Goal: Task Accomplishment & Management: Manage account settings

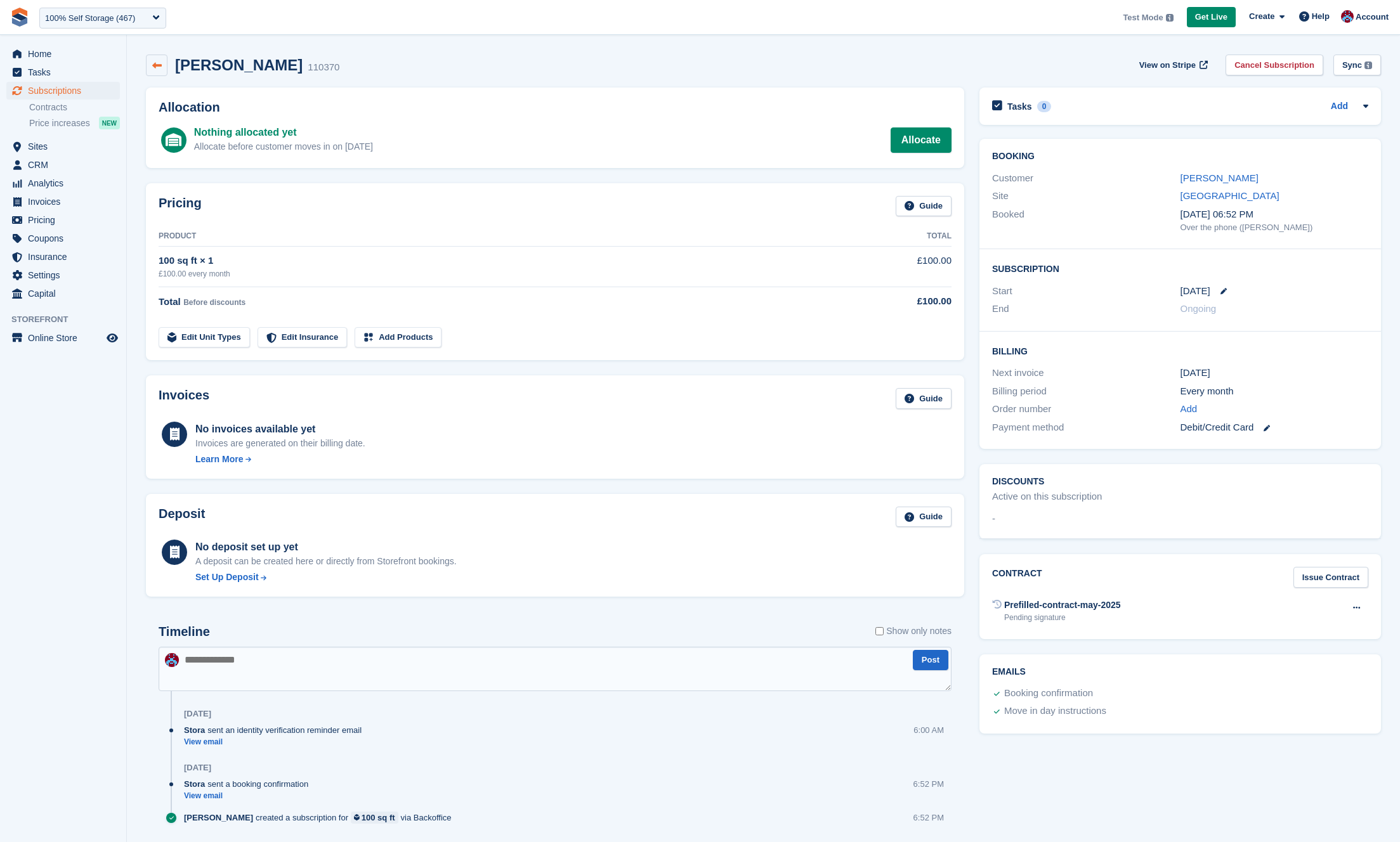
click at [150, 57] on link at bounding box center [156, 65] width 22 height 22
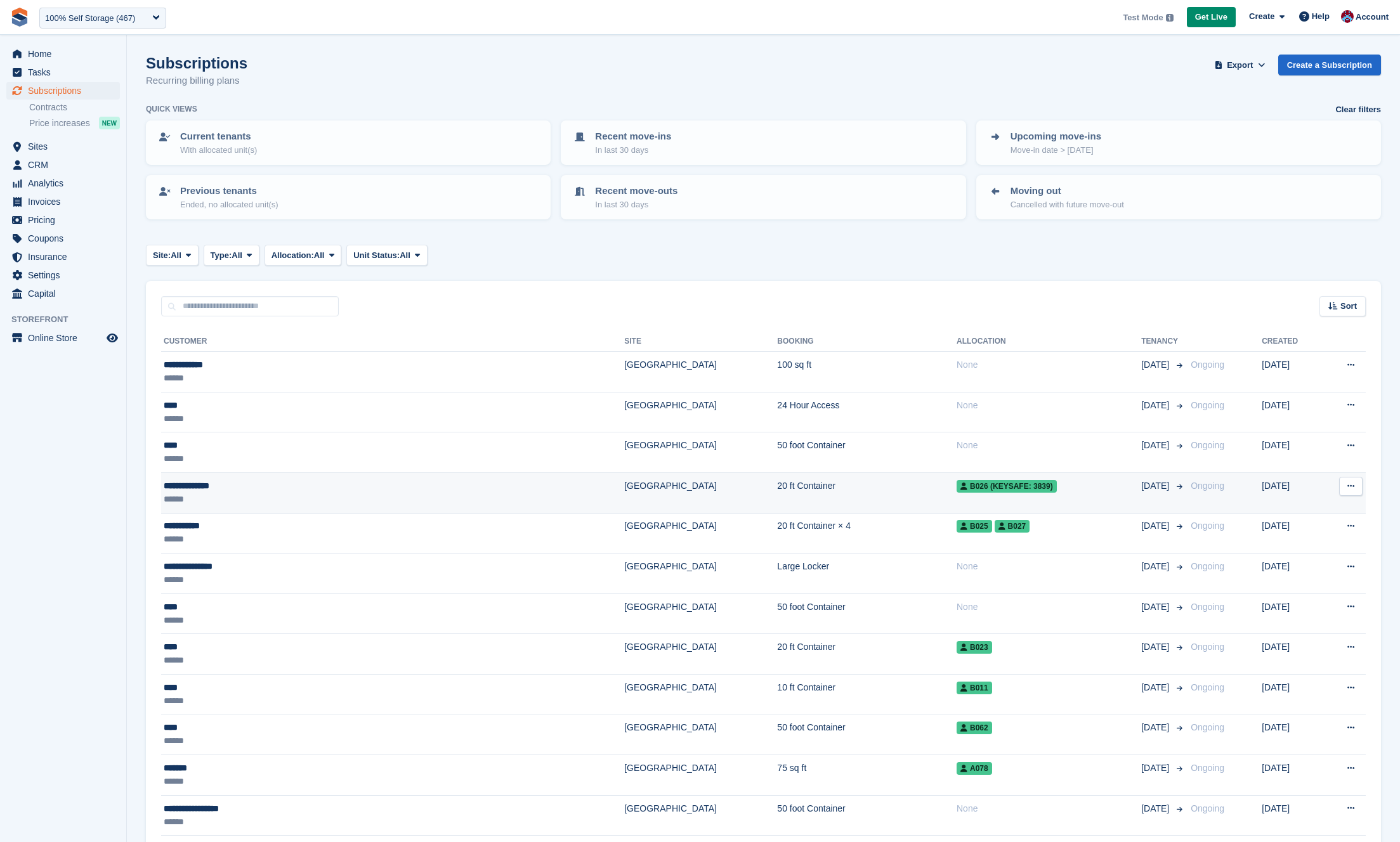
click at [305, 495] on div "******" at bounding box center [302, 498] width 277 height 13
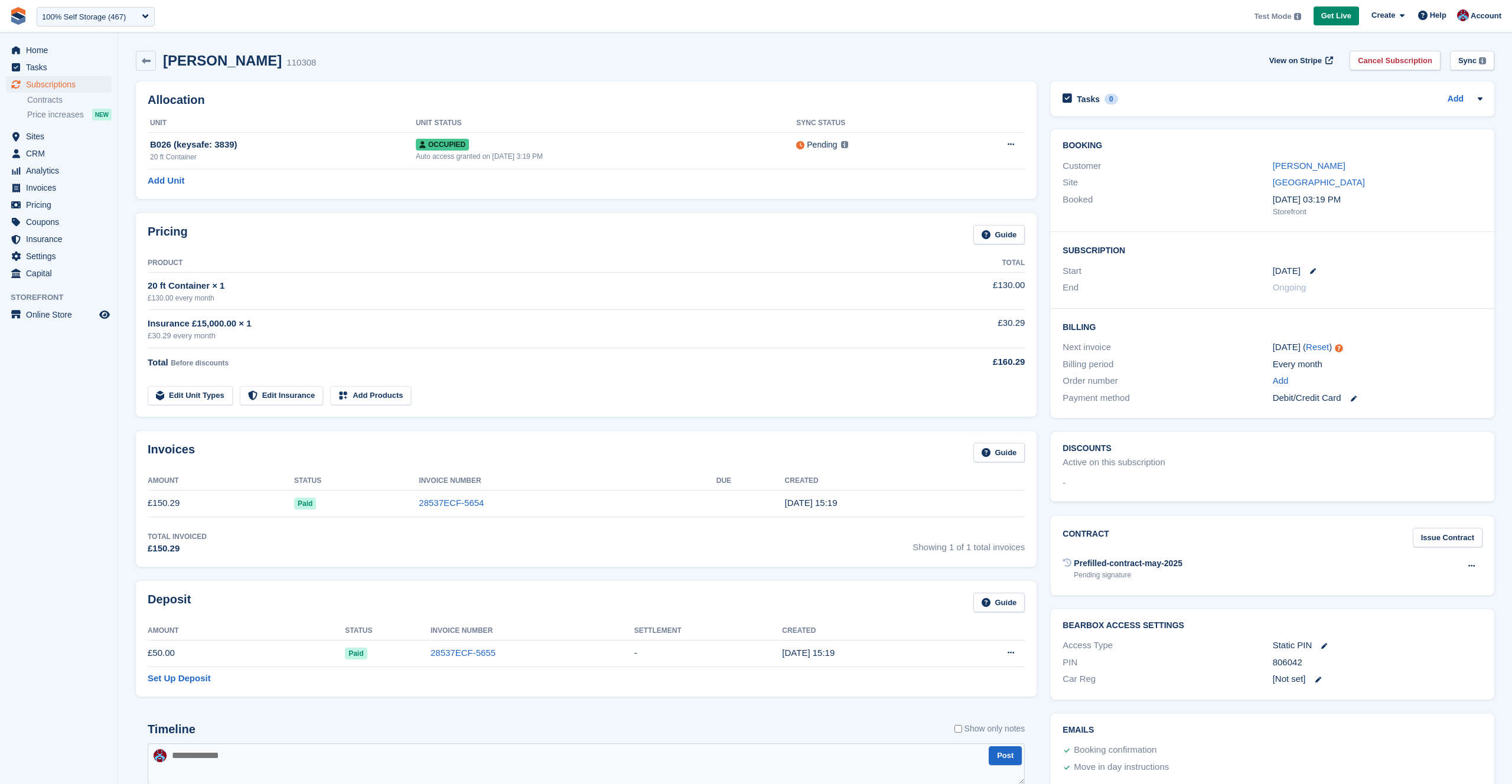
drag, startPoint x: 616, startPoint y: 346, endPoint x: 173, endPoint y: 244, distance: 454.6
click at [193, 245] on div "Pricing Guide" at bounding box center [586, 238] width 877 height 26
click at [611, 323] on div "Insurance £15,000.00 × 1" at bounding box center [538, 324] width 782 height 14
drag, startPoint x: 493, startPoint y: 347, endPoint x: 455, endPoint y: 260, distance: 94.9
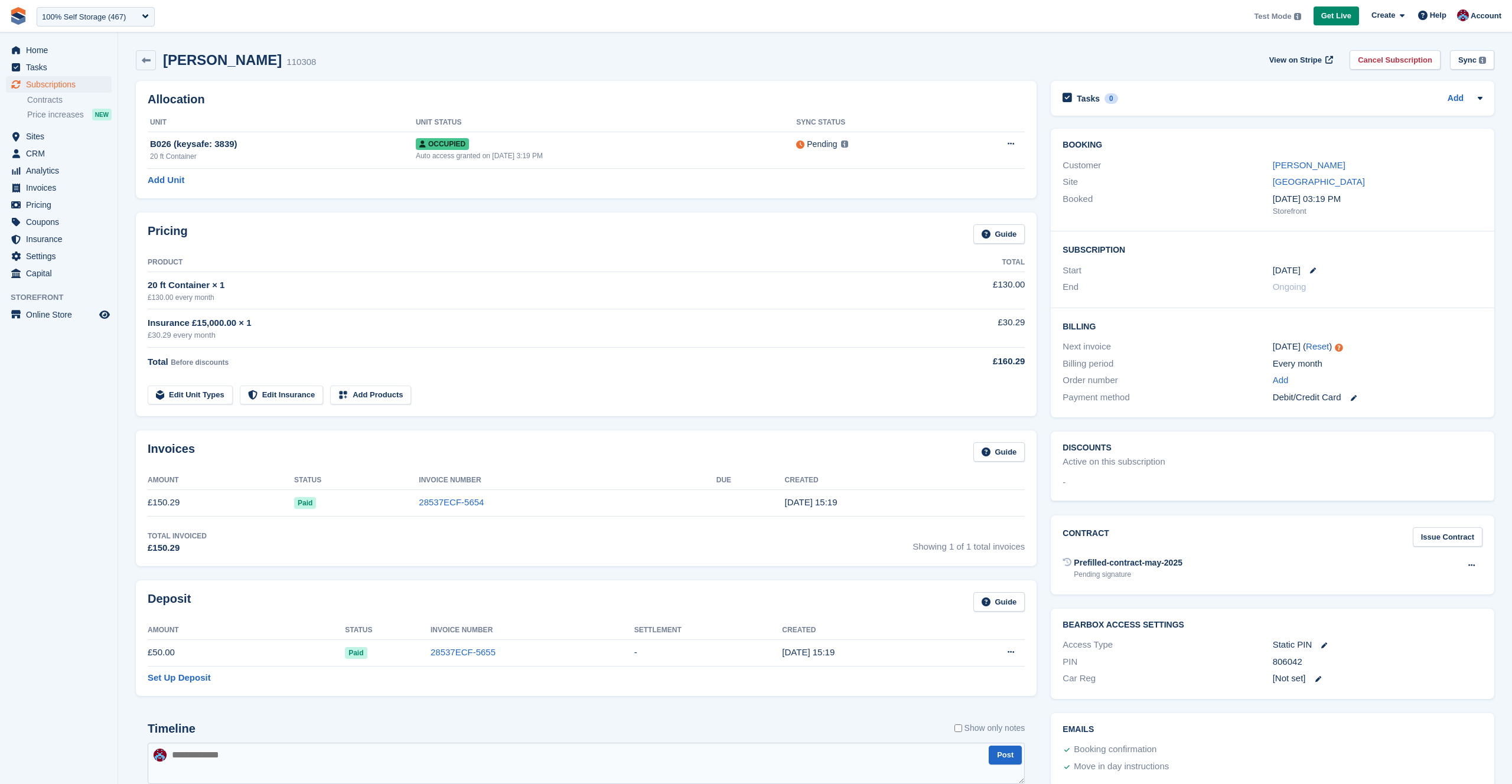
click at [564, 329] on td "Insurance £15,000.00 × 1 £30.29 every month" at bounding box center [538, 329] width 782 height 38
drag, startPoint x: 668, startPoint y: 259, endPoint x: 493, endPoint y: 348, distance: 196.3
click at [493, 348] on tbody "20 ft Container × 1 £130.00 every month £130.00 Insurance £15,000.00 × 1 £30.29…" at bounding box center [586, 338] width 877 height 133
drag, startPoint x: 492, startPoint y: 430, endPoint x: 273, endPoint y: 399, distance: 221.2
click at [270, 400] on link "Edit Insurance" at bounding box center [281, 395] width 84 height 19
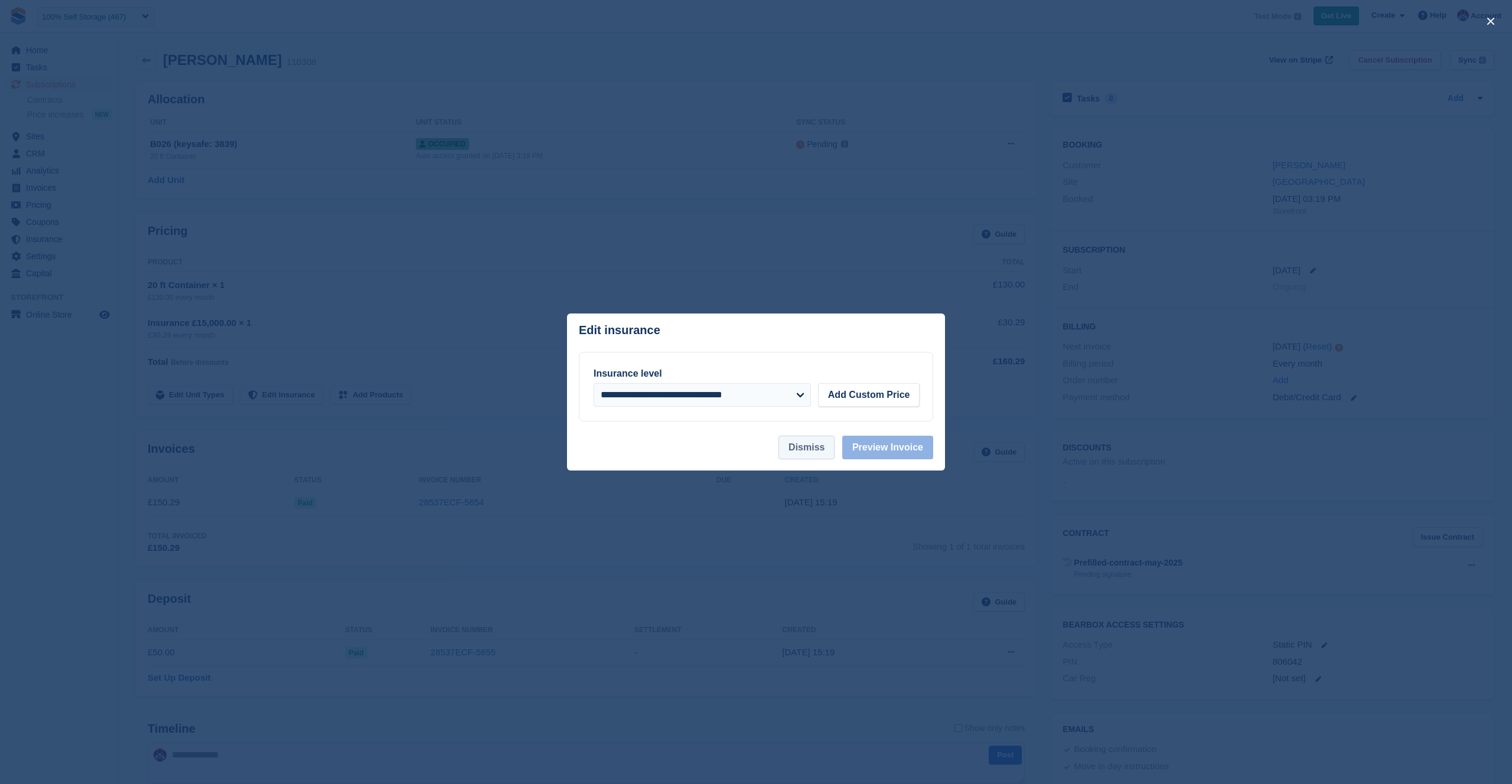
click at [818, 455] on button "Dismiss" at bounding box center [807, 447] width 56 height 23
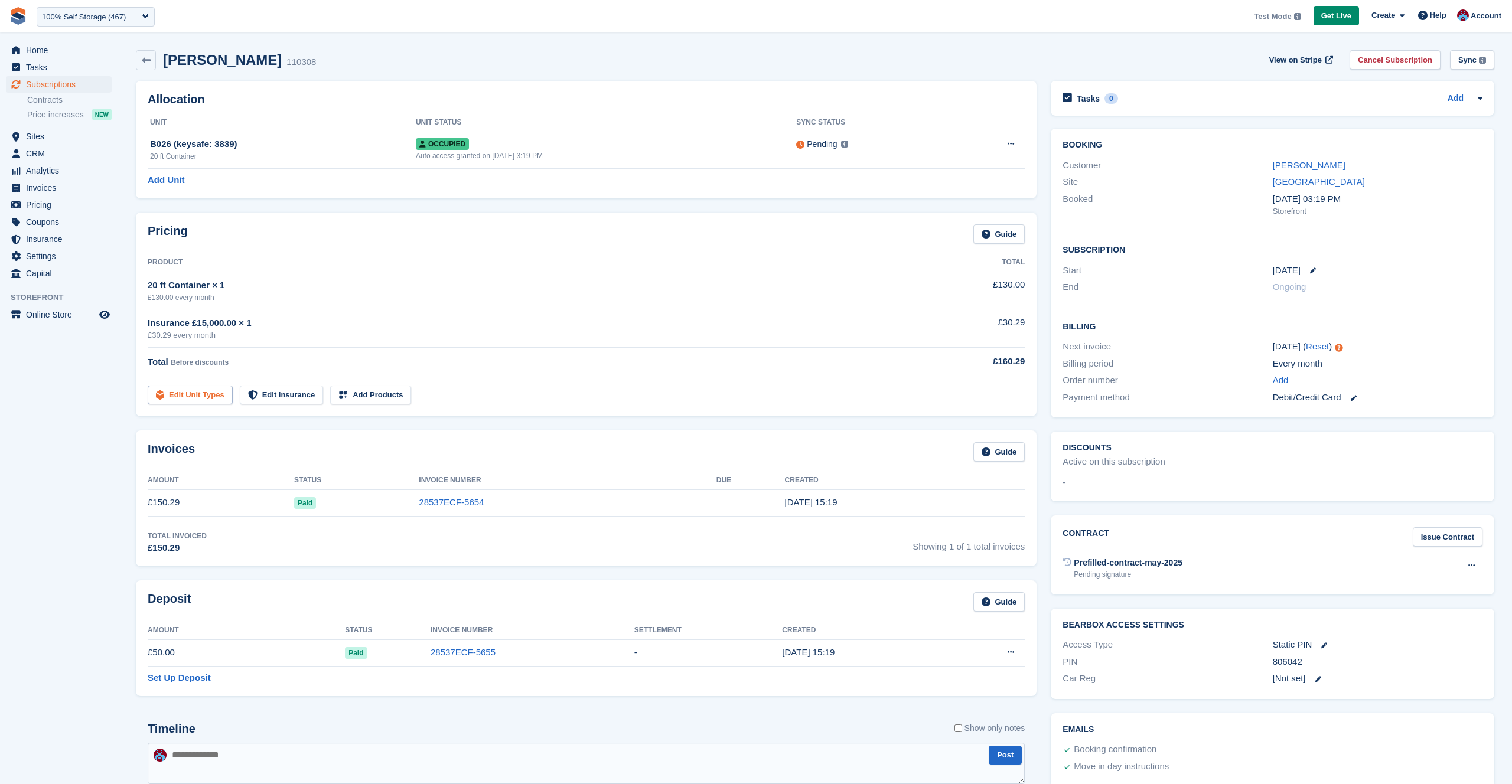
click at [215, 392] on link "Edit Unit Types" at bounding box center [190, 395] width 85 height 19
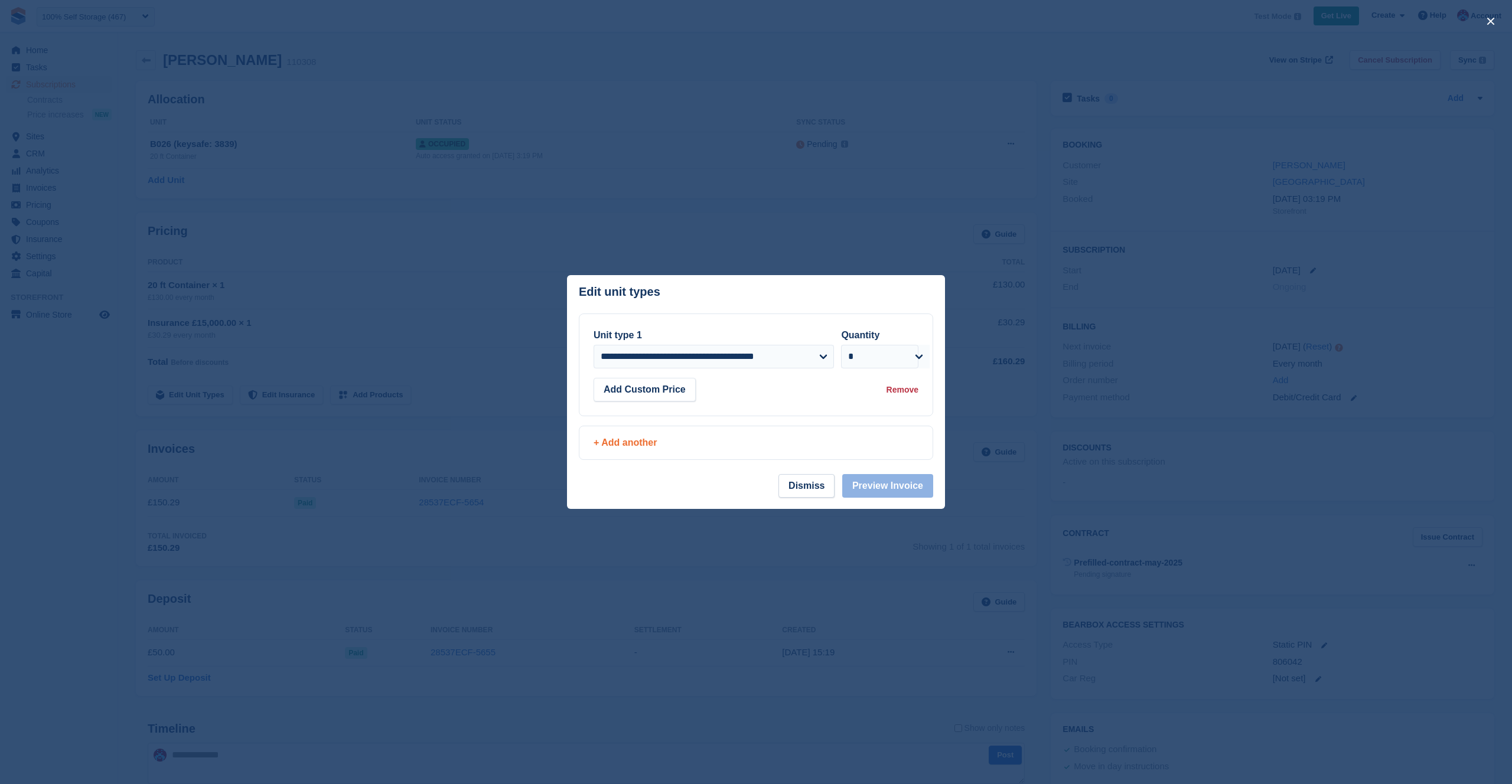
click at [642, 441] on div "+ Add another" at bounding box center [755, 443] width 325 height 14
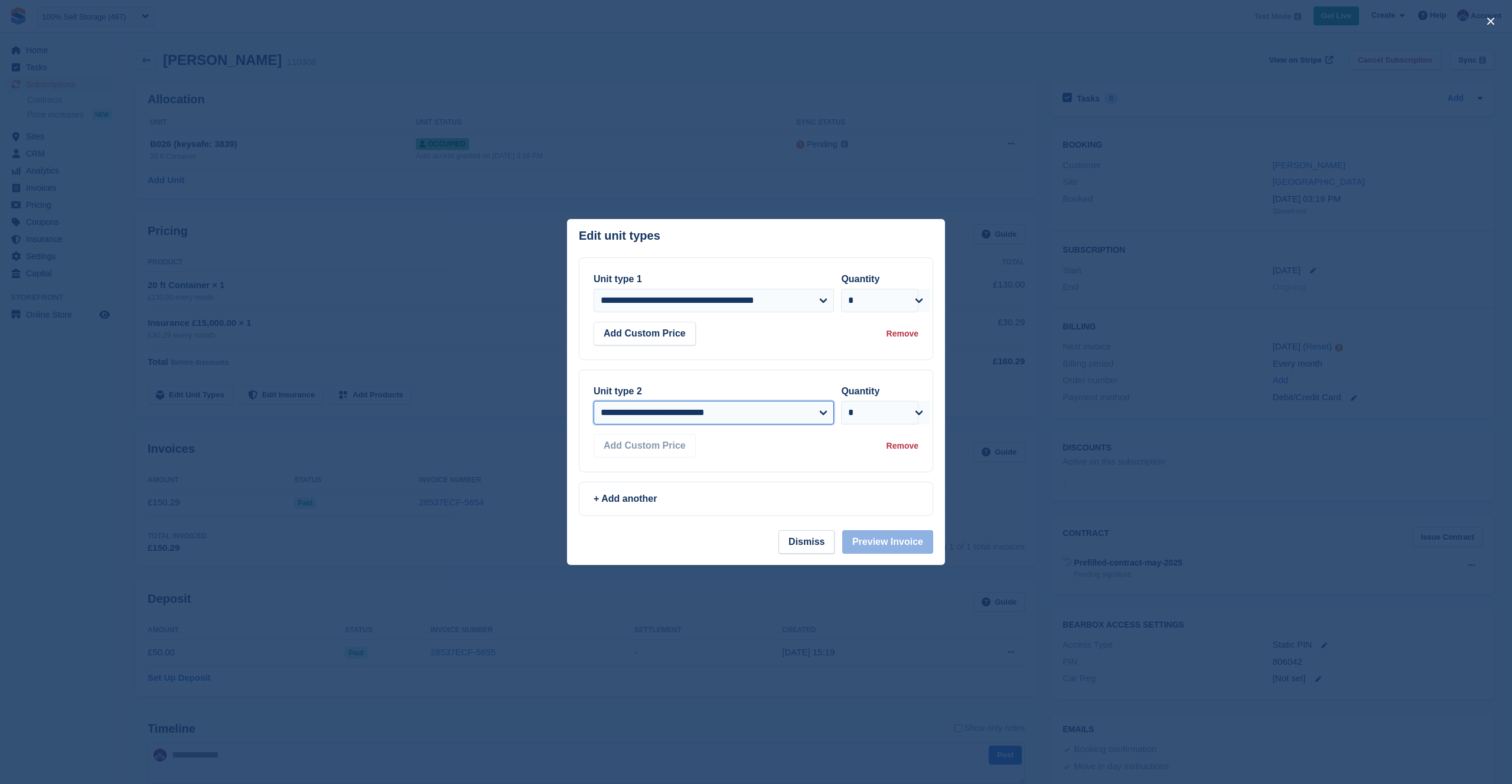
click at [718, 410] on select "**********" at bounding box center [714, 412] width 241 height 23
click at [322, 311] on div at bounding box center [756, 392] width 1512 height 784
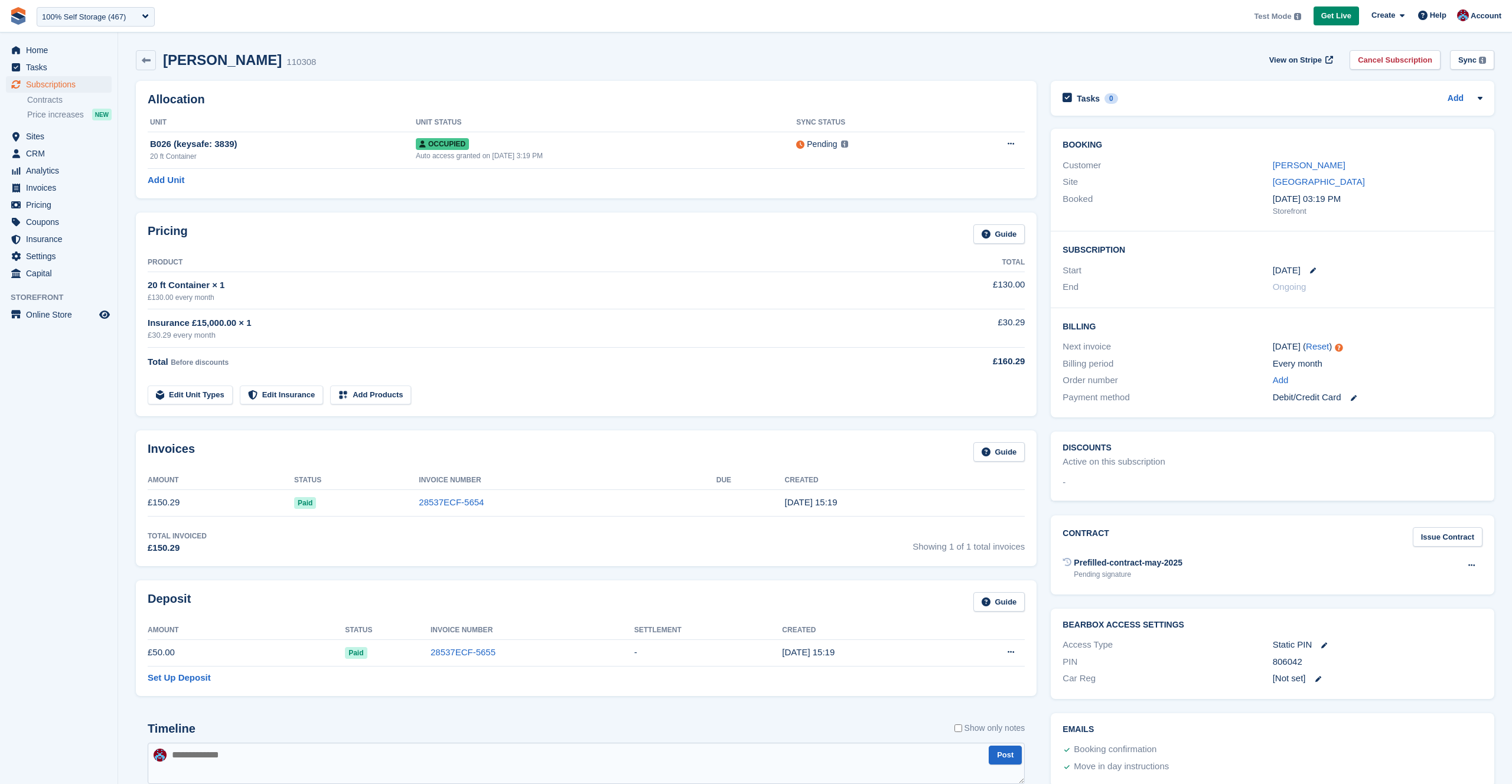
click at [297, 295] on div "£130.00 every month" at bounding box center [538, 297] width 782 height 10
click at [492, 430] on div "Invoices Guide Amount Status Invoice Number Due Created £150.29 Paid 28537ECF-5…" at bounding box center [586, 498] width 915 height 150
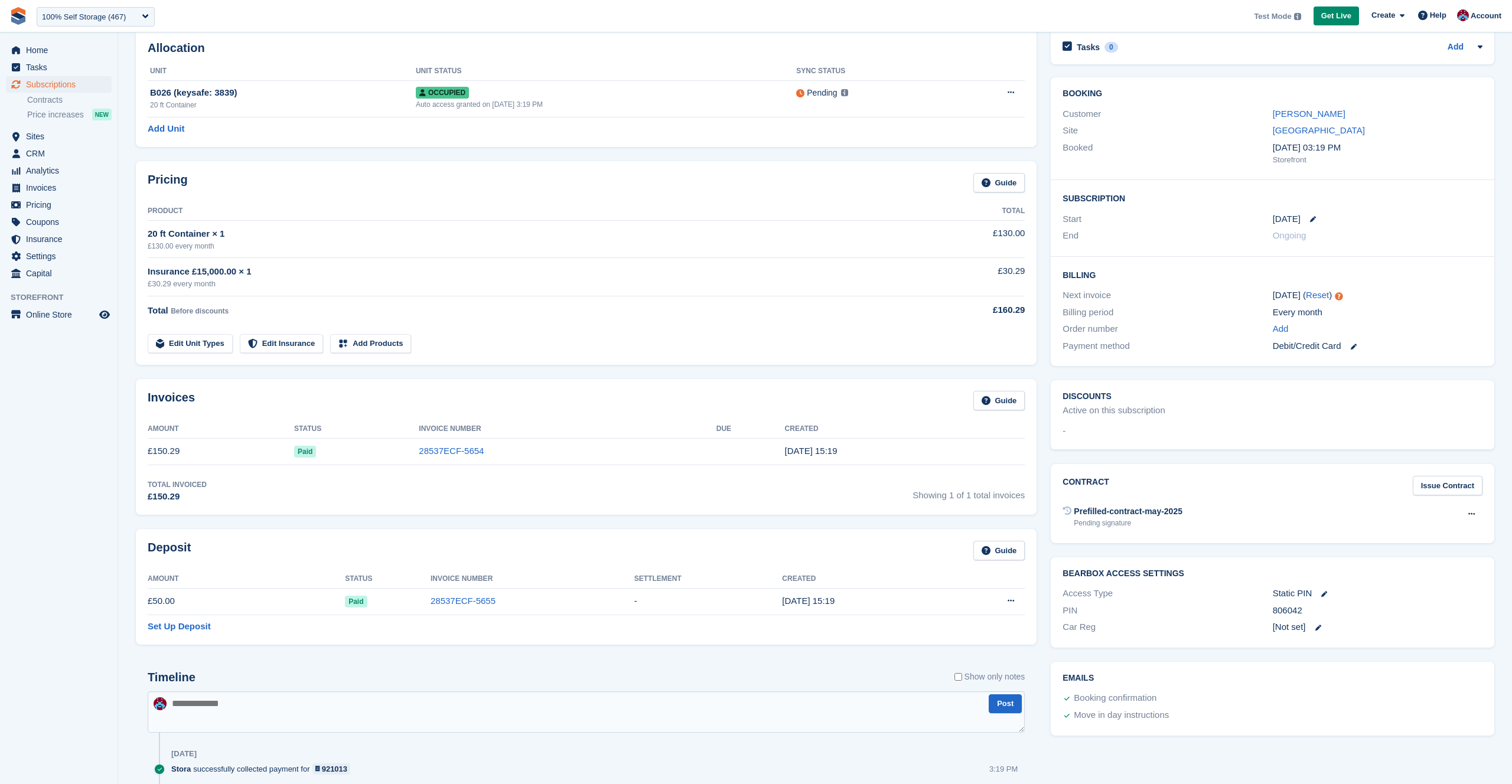
scroll to position [1, 0]
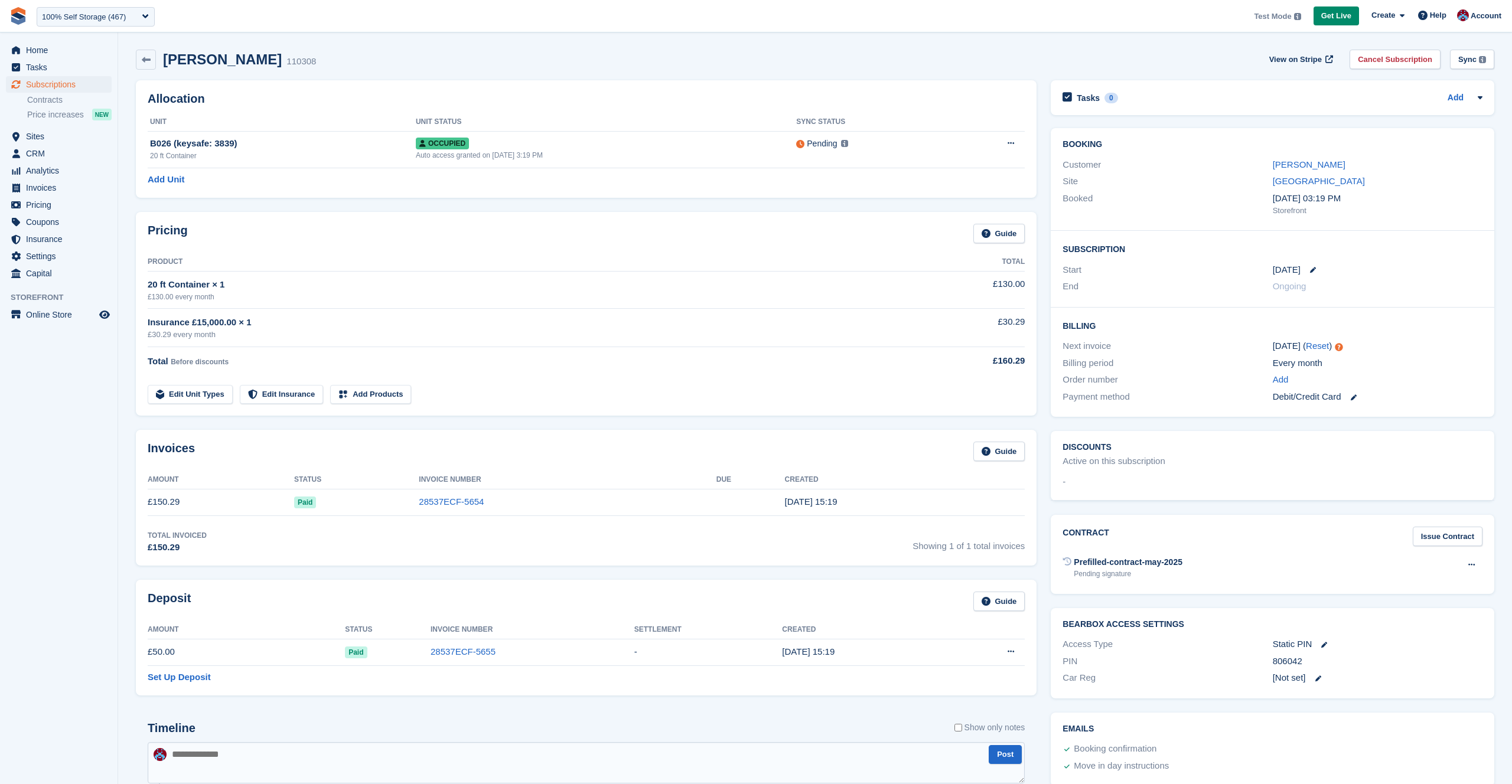
click at [192, 389] on link "Edit Unit Types" at bounding box center [190, 394] width 85 height 19
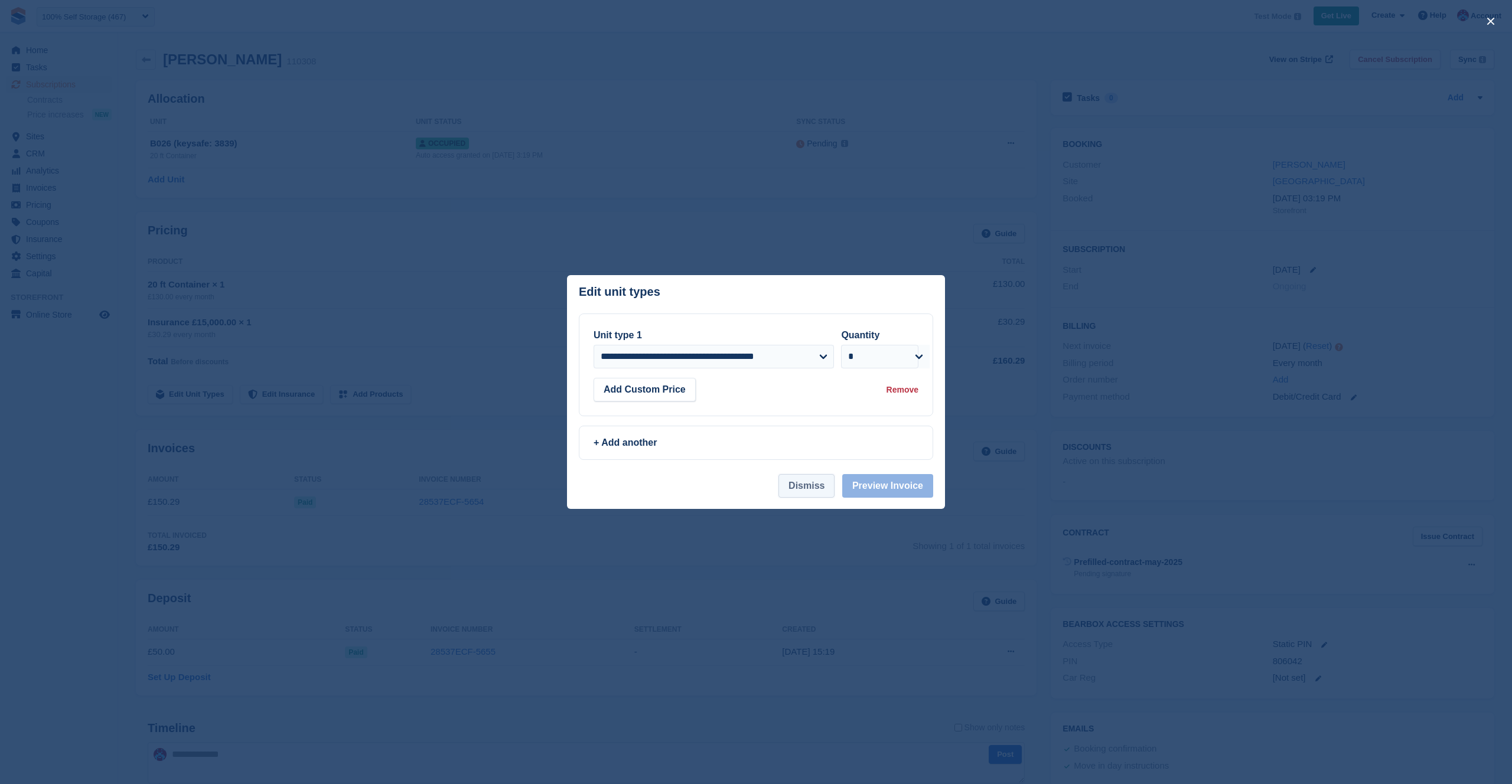
click at [808, 488] on button "Dismiss" at bounding box center [807, 486] width 56 height 23
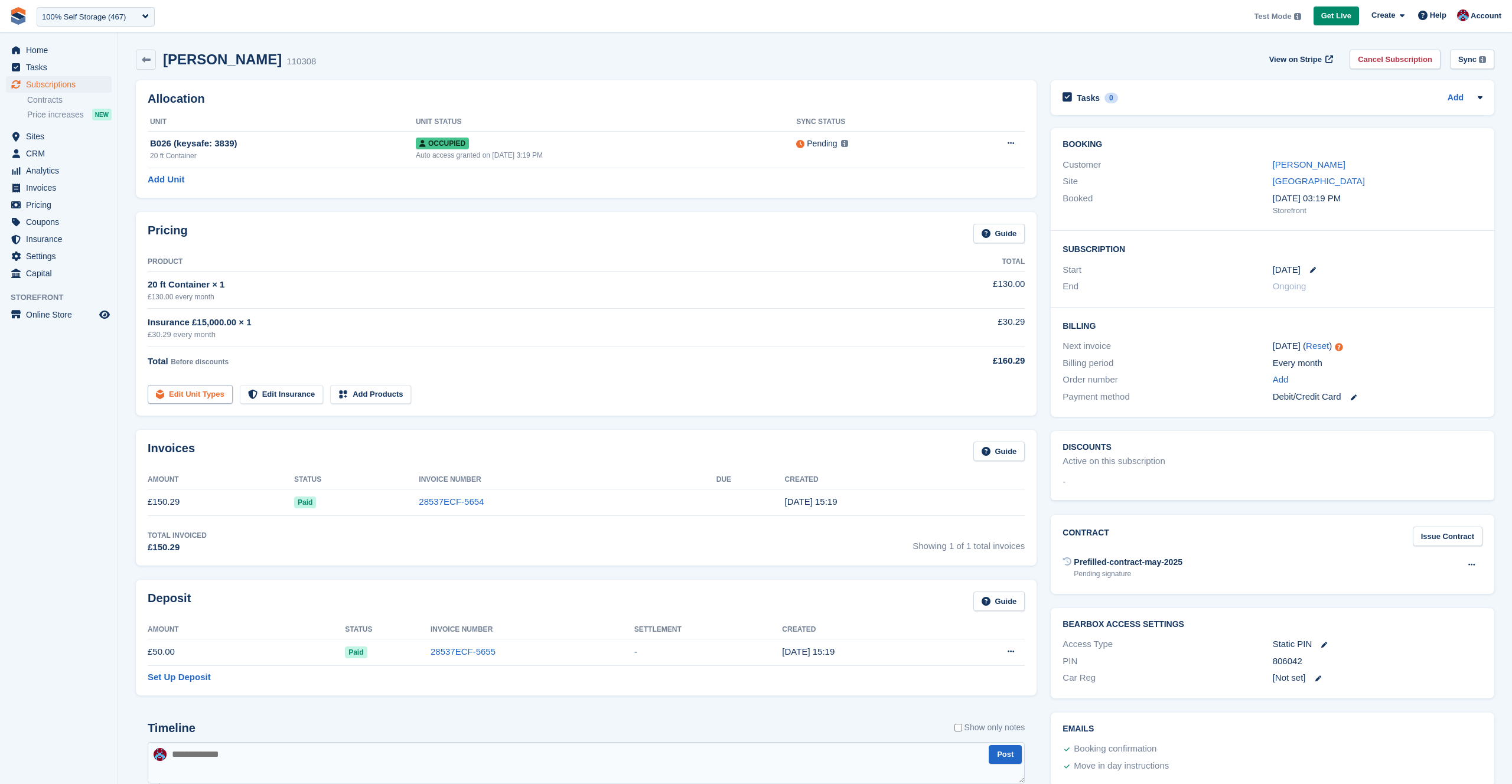
click at [196, 391] on link "Edit Unit Types" at bounding box center [190, 394] width 85 height 19
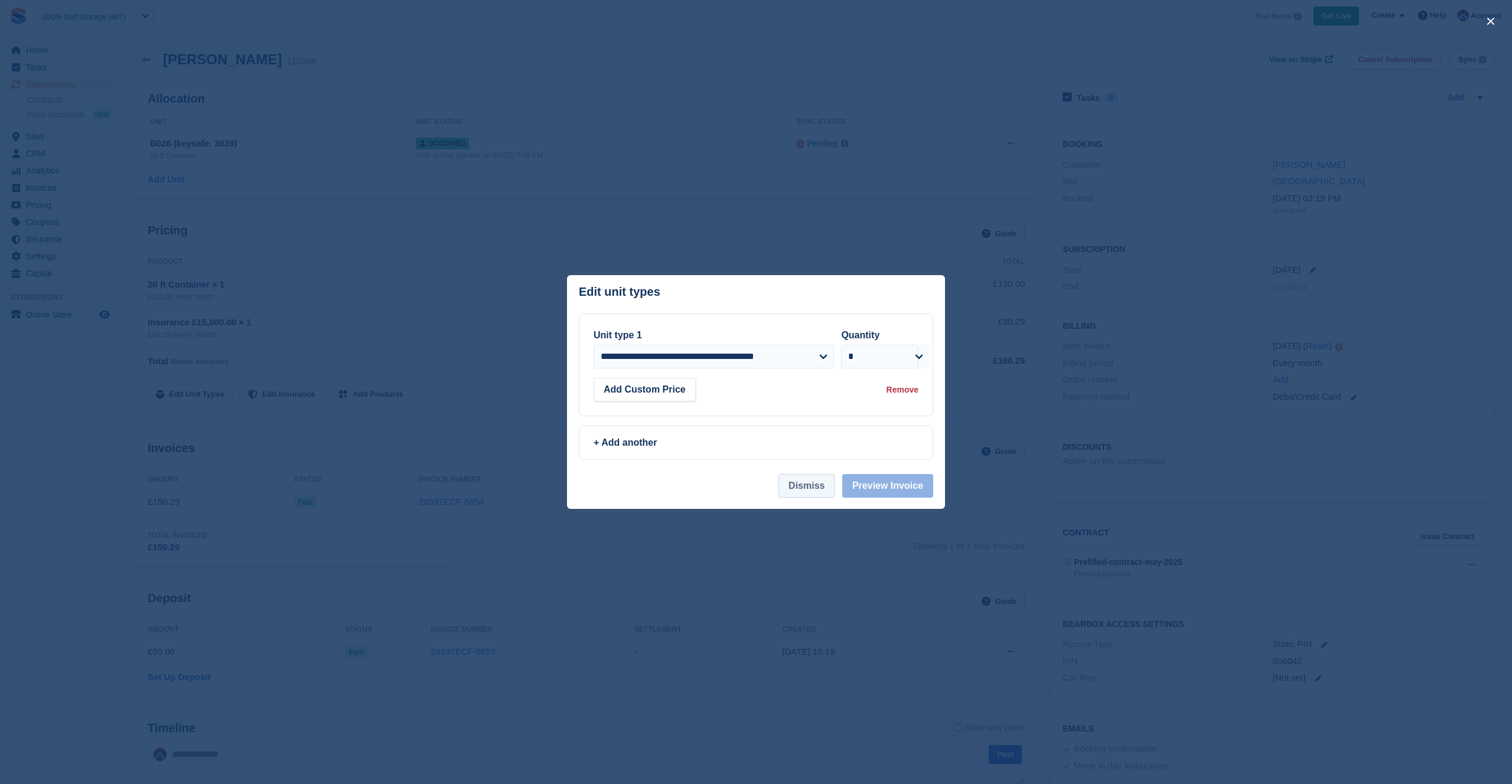
click at [802, 487] on button "Dismiss" at bounding box center [807, 486] width 56 height 23
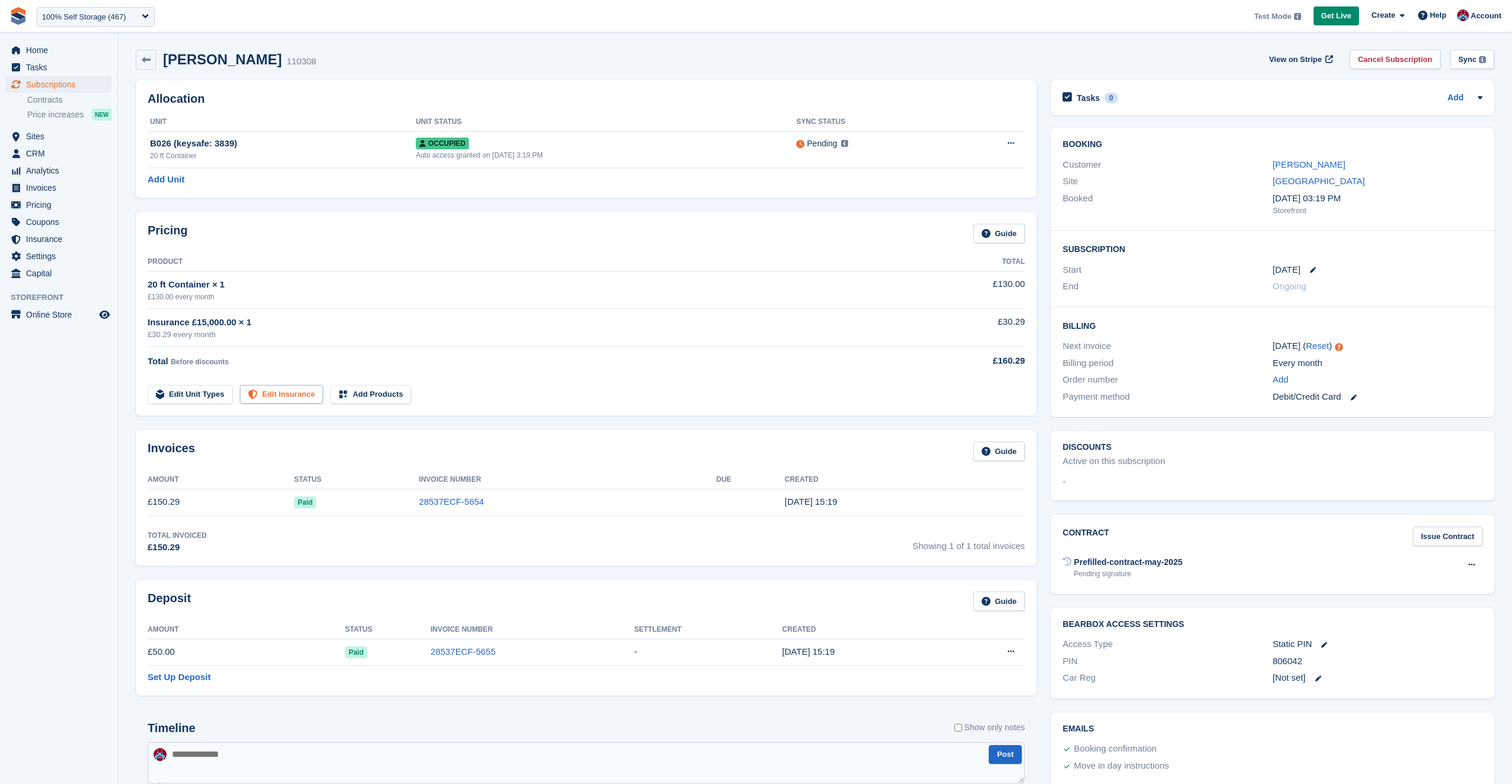
click at [311, 387] on link "Edit Insurance" at bounding box center [281, 394] width 84 height 19
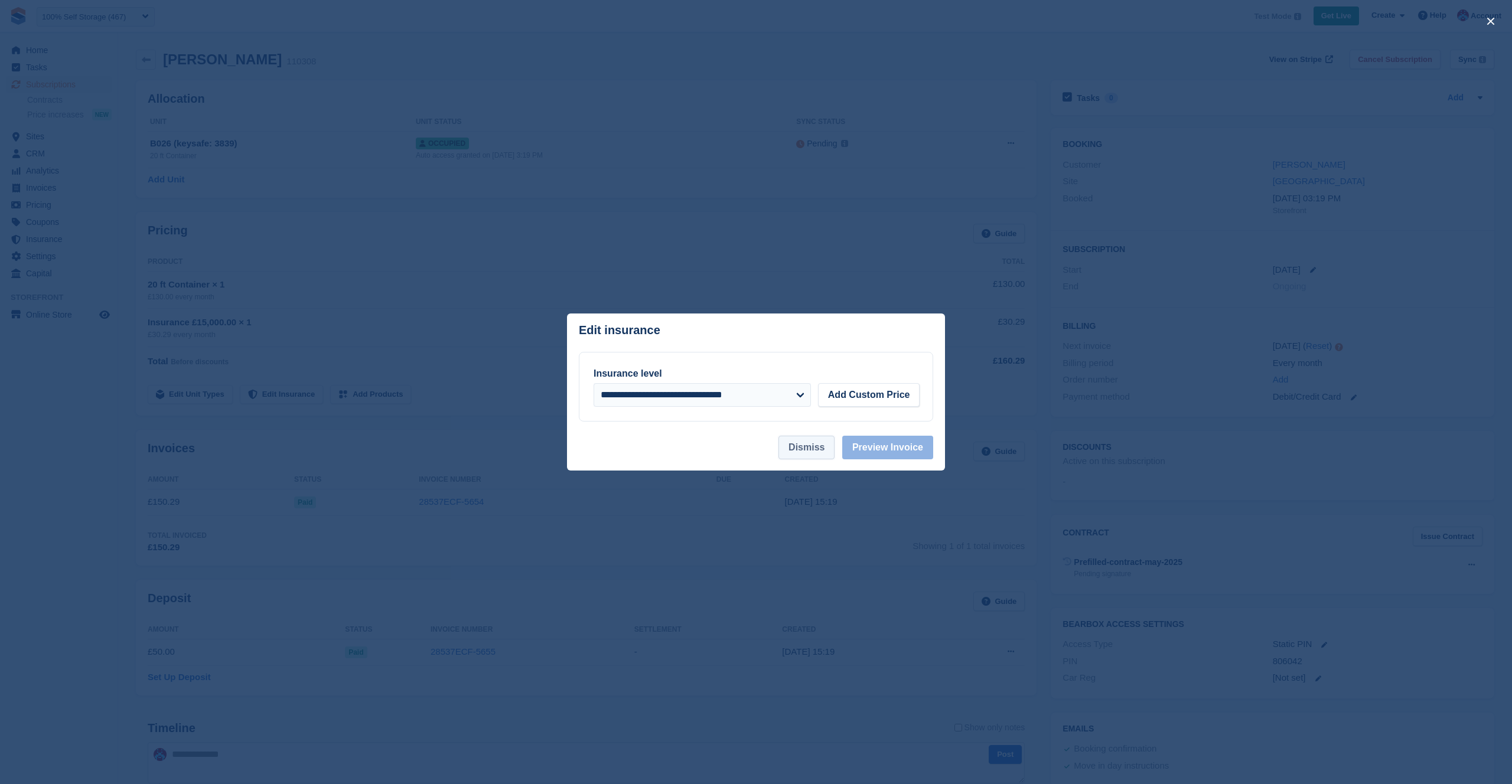
click at [804, 441] on button "Dismiss" at bounding box center [807, 447] width 56 height 23
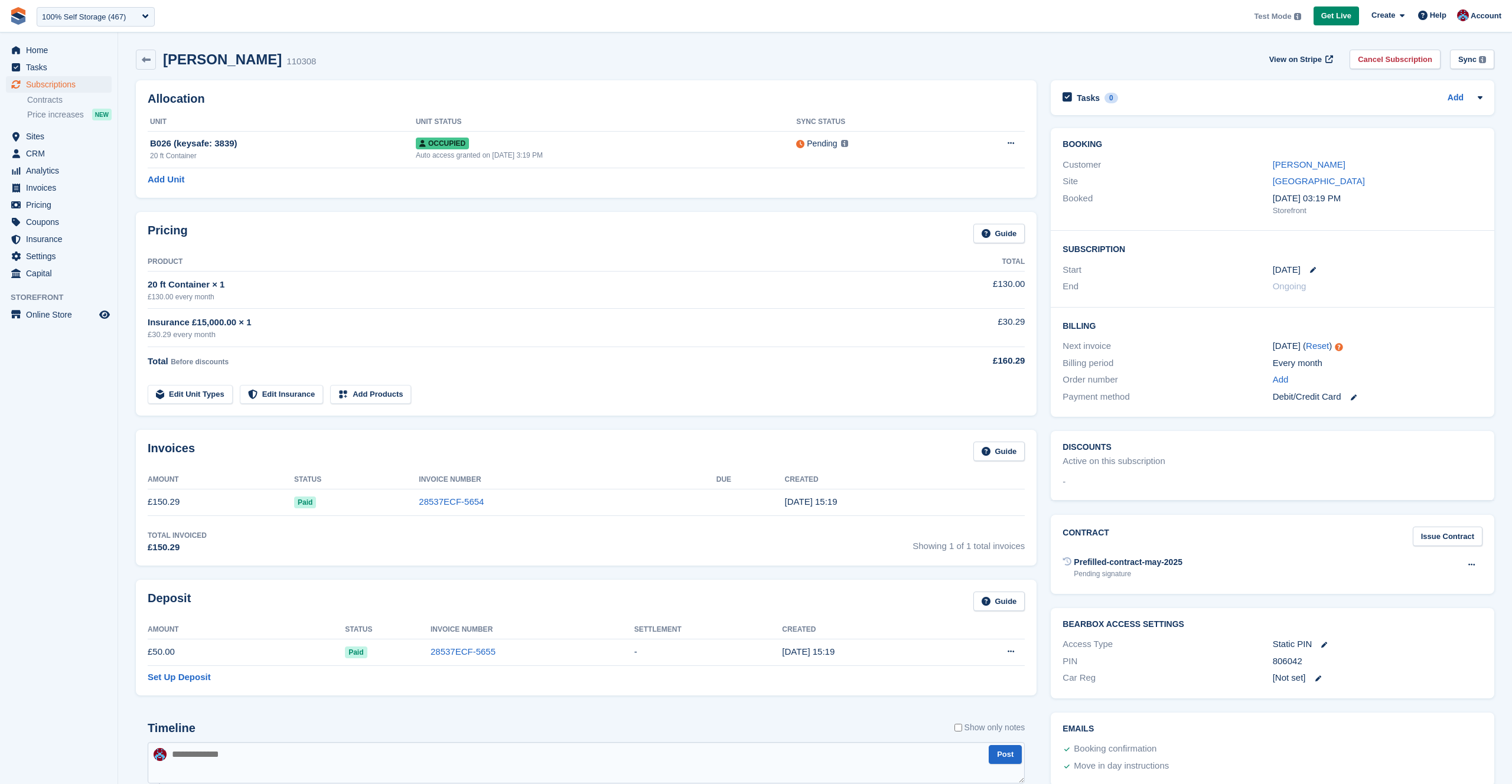
click at [522, 366] on div "Total Before discounts" at bounding box center [538, 362] width 782 height 14
